Goal: Information Seeking & Learning: Learn about a topic

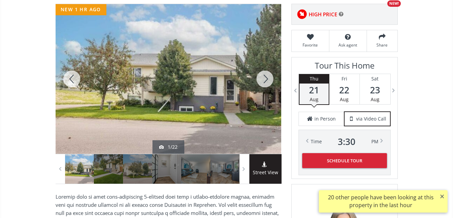
scroll to position [102, 0]
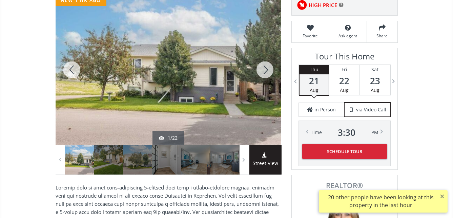
click at [205, 79] on div at bounding box center [169, 69] width 226 height 149
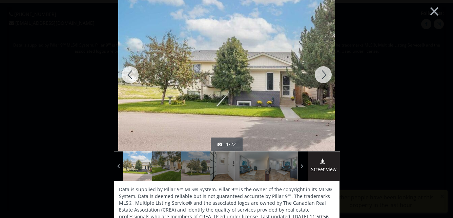
scroll to position [0, 0]
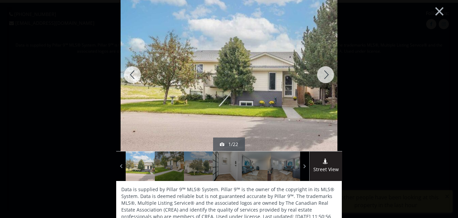
click at [321, 73] on div at bounding box center [325, 74] width 33 height 152
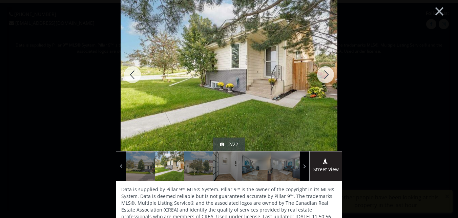
click at [321, 74] on div at bounding box center [325, 74] width 33 height 152
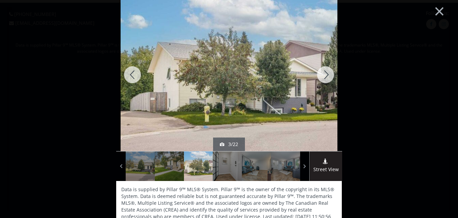
click at [323, 74] on div at bounding box center [325, 74] width 33 height 152
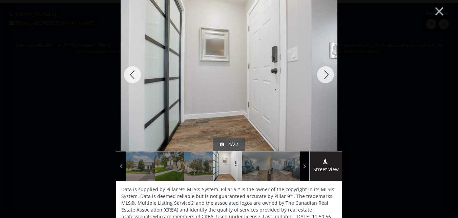
click at [323, 74] on div at bounding box center [325, 74] width 33 height 152
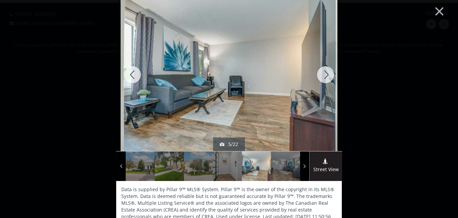
click at [323, 74] on div at bounding box center [325, 74] width 33 height 152
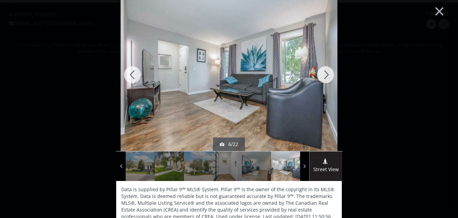
click at [323, 74] on div at bounding box center [325, 74] width 33 height 152
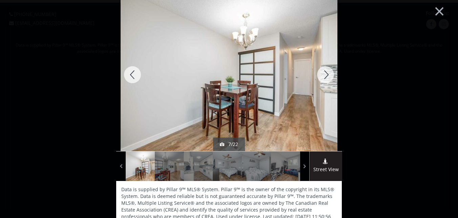
click at [323, 74] on div at bounding box center [325, 74] width 33 height 152
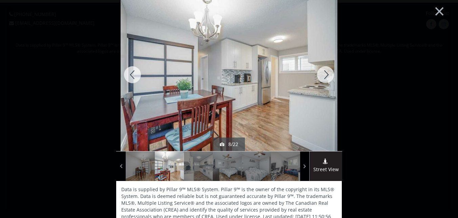
click at [323, 74] on div at bounding box center [325, 74] width 33 height 152
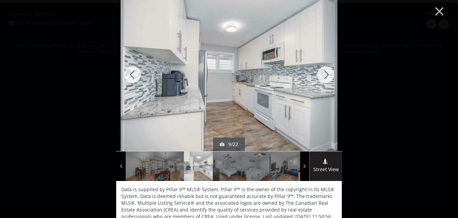
click at [323, 74] on div at bounding box center [325, 74] width 33 height 152
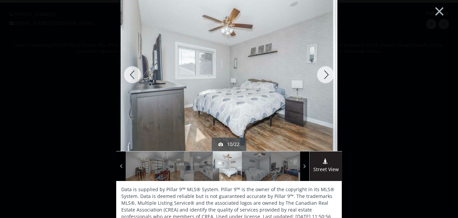
click at [323, 74] on div at bounding box center [325, 74] width 33 height 152
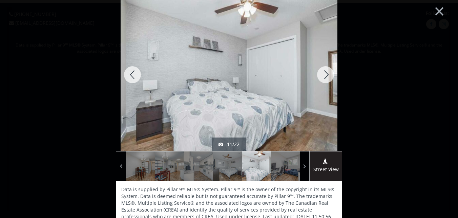
click at [323, 74] on div at bounding box center [325, 74] width 33 height 152
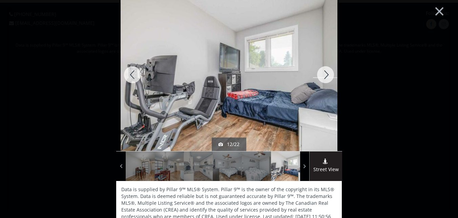
click at [323, 74] on div at bounding box center [325, 74] width 33 height 152
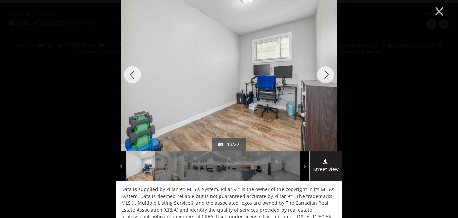
click at [323, 74] on div at bounding box center [325, 74] width 33 height 152
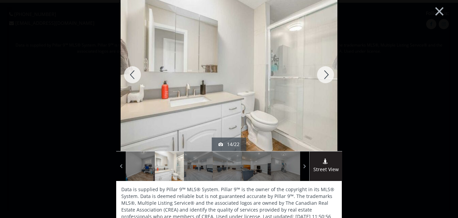
click at [323, 74] on div at bounding box center [325, 74] width 33 height 152
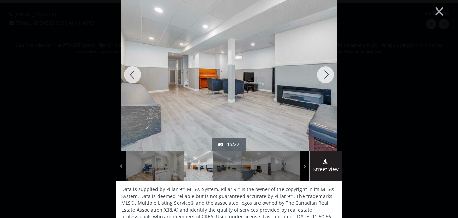
click at [323, 74] on div at bounding box center [325, 74] width 33 height 152
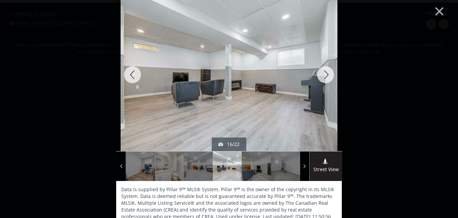
click at [323, 75] on div at bounding box center [325, 74] width 33 height 152
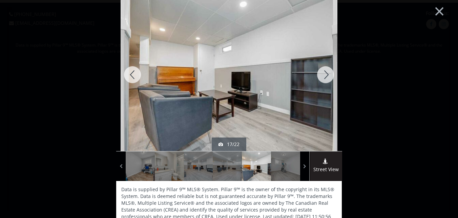
click at [323, 75] on div at bounding box center [325, 74] width 33 height 152
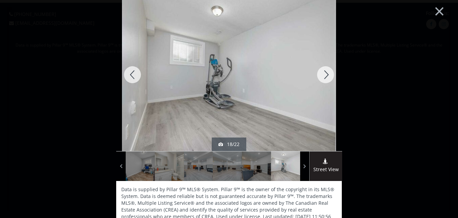
click at [323, 75] on div at bounding box center [325, 74] width 33 height 152
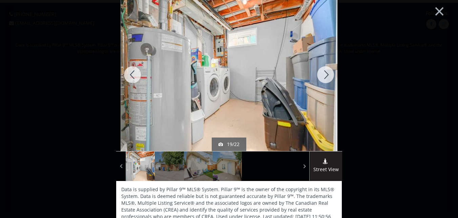
click at [323, 75] on div at bounding box center [325, 74] width 33 height 152
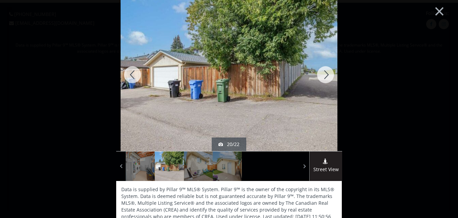
click at [323, 75] on div at bounding box center [325, 74] width 33 height 152
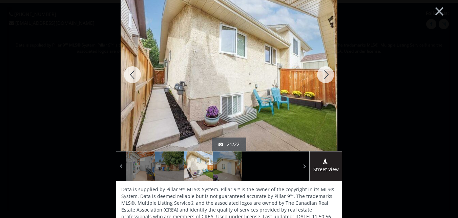
click at [323, 74] on div at bounding box center [325, 74] width 33 height 152
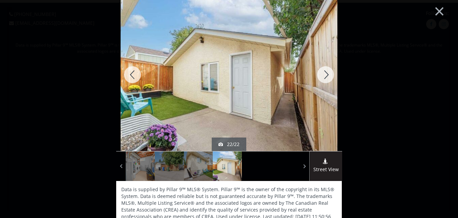
click at [131, 73] on div at bounding box center [132, 74] width 33 height 152
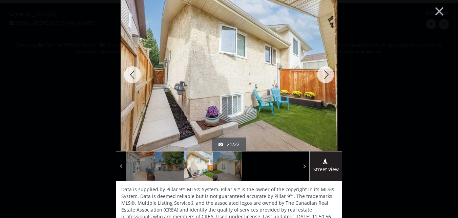
click at [131, 74] on div at bounding box center [132, 74] width 33 height 152
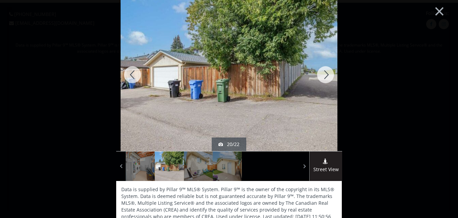
click at [325, 73] on div at bounding box center [325, 74] width 33 height 152
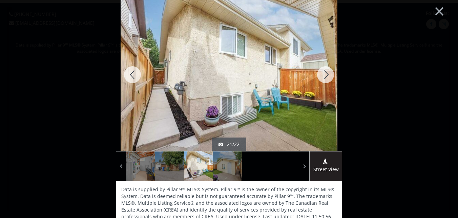
click at [325, 73] on div at bounding box center [325, 74] width 33 height 152
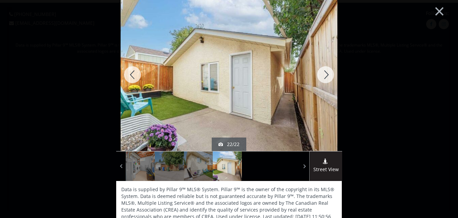
click at [129, 71] on div at bounding box center [132, 74] width 33 height 152
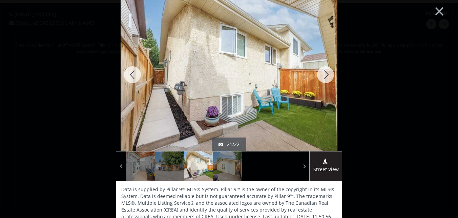
click at [129, 71] on div at bounding box center [132, 74] width 33 height 152
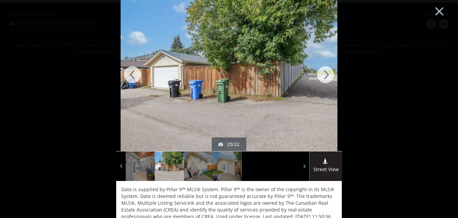
click at [323, 73] on div at bounding box center [325, 74] width 33 height 152
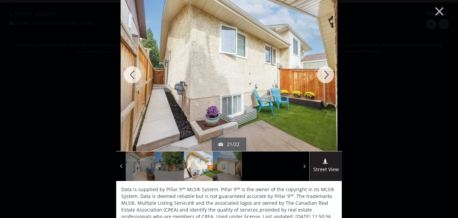
click at [323, 73] on div at bounding box center [325, 74] width 33 height 152
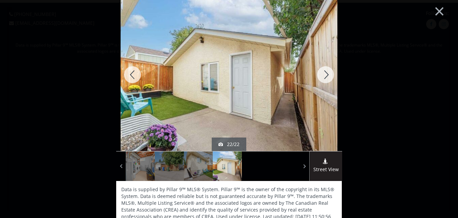
click at [325, 73] on div at bounding box center [325, 74] width 33 height 152
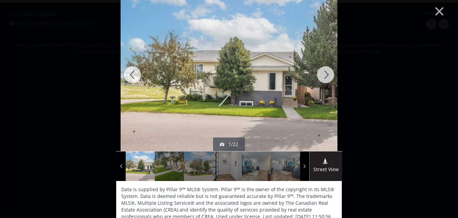
click at [325, 73] on div at bounding box center [325, 74] width 33 height 152
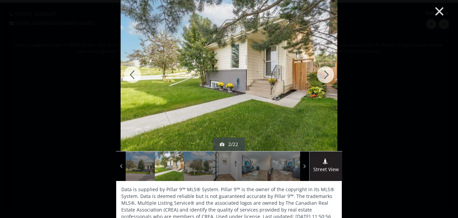
click at [435, 8] on button "×" at bounding box center [439, 11] width 37 height 28
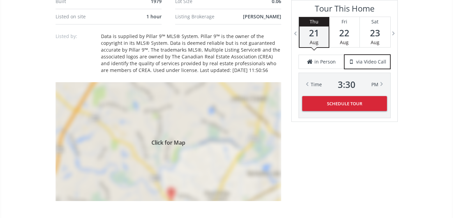
scroll to position [474, 0]
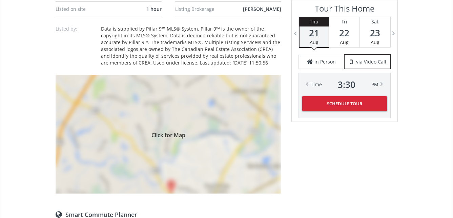
click at [167, 148] on div "Click for Map" at bounding box center [169, 134] width 226 height 119
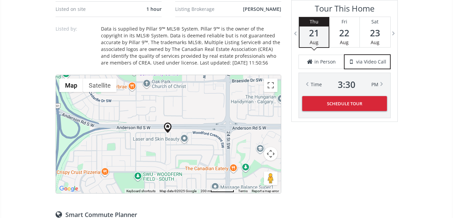
click at [171, 148] on div at bounding box center [168, 134] width 225 height 118
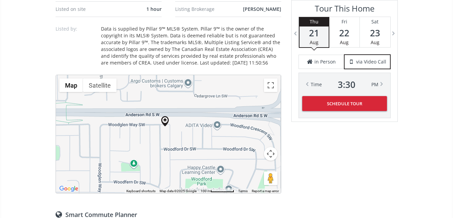
click at [160, 144] on div at bounding box center [168, 134] width 225 height 118
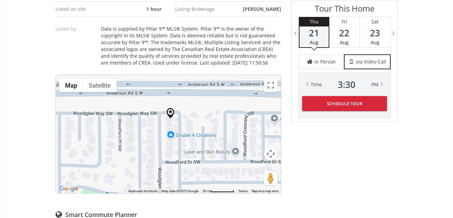
click at [162, 138] on div at bounding box center [168, 134] width 225 height 118
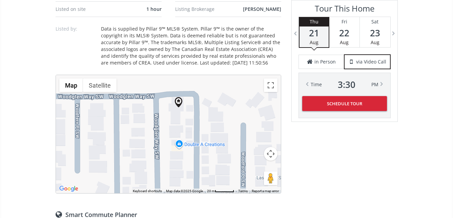
click at [163, 127] on div at bounding box center [168, 134] width 225 height 118
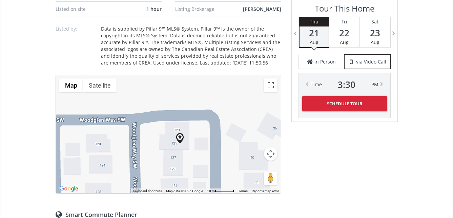
drag, startPoint x: 171, startPoint y: 107, endPoint x: 157, endPoint y: 154, distance: 49.3
click at [157, 154] on div at bounding box center [168, 134] width 225 height 118
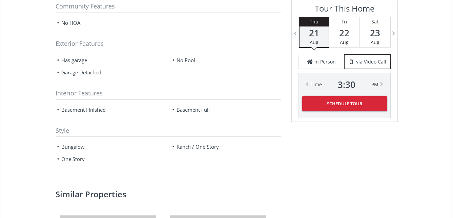
scroll to position [644, 0]
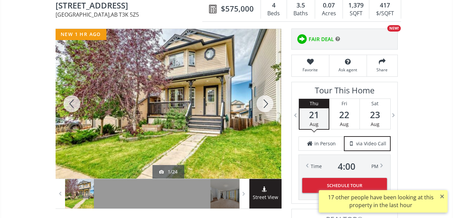
click at [187, 107] on div at bounding box center [169, 103] width 226 height 149
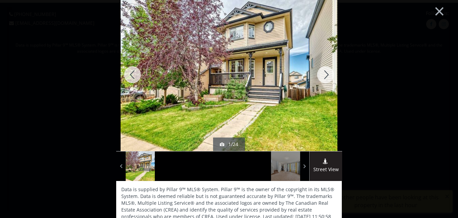
click at [324, 73] on div at bounding box center [325, 74] width 33 height 152
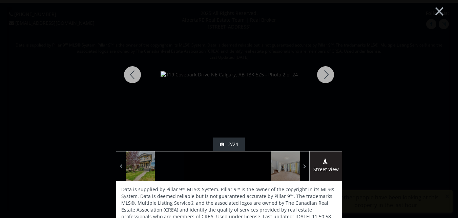
click at [325, 71] on div at bounding box center [325, 74] width 33 height 152
click at [324, 71] on div at bounding box center [325, 74] width 33 height 152
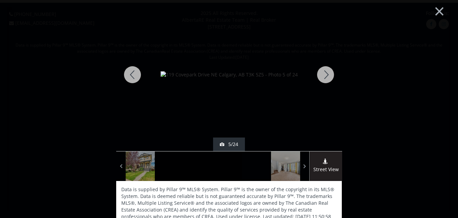
click at [324, 74] on div at bounding box center [325, 74] width 33 height 152
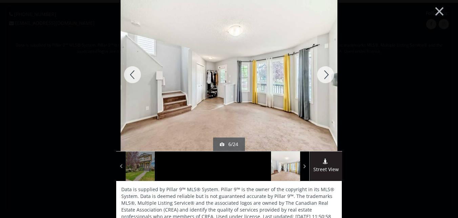
click at [324, 74] on div at bounding box center [325, 74] width 33 height 152
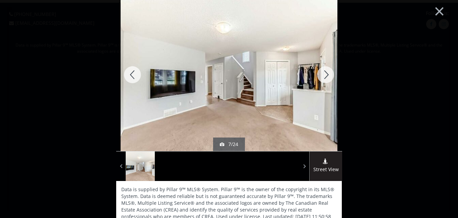
click at [324, 74] on div at bounding box center [325, 74] width 33 height 152
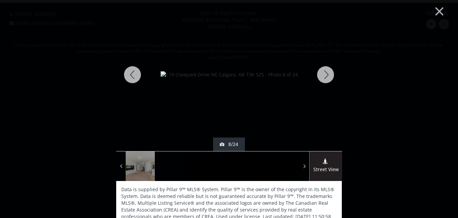
click at [324, 74] on div at bounding box center [325, 74] width 33 height 152
click at [324, 75] on div at bounding box center [325, 74] width 33 height 152
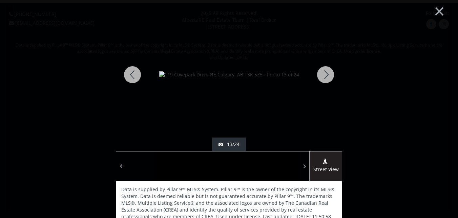
click at [324, 75] on div at bounding box center [325, 74] width 33 height 152
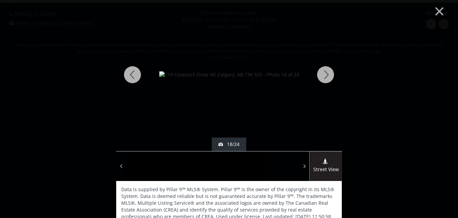
click at [324, 75] on div at bounding box center [325, 74] width 33 height 152
click at [324, 76] on div at bounding box center [325, 74] width 33 height 152
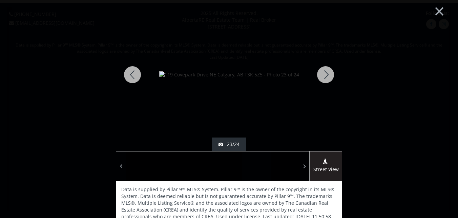
click at [324, 76] on div at bounding box center [325, 74] width 33 height 152
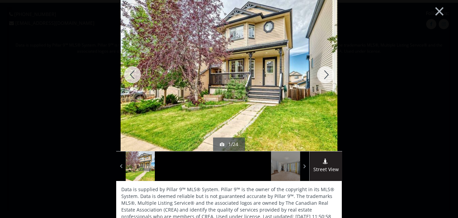
click at [324, 76] on div at bounding box center [325, 74] width 33 height 152
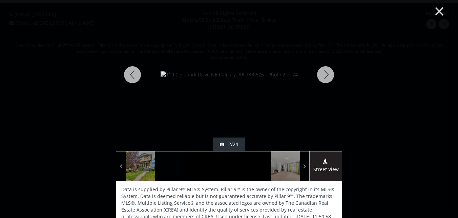
click at [433, 11] on button "×" at bounding box center [439, 11] width 37 height 28
